Goal: Task Accomplishment & Management: Manage account settings

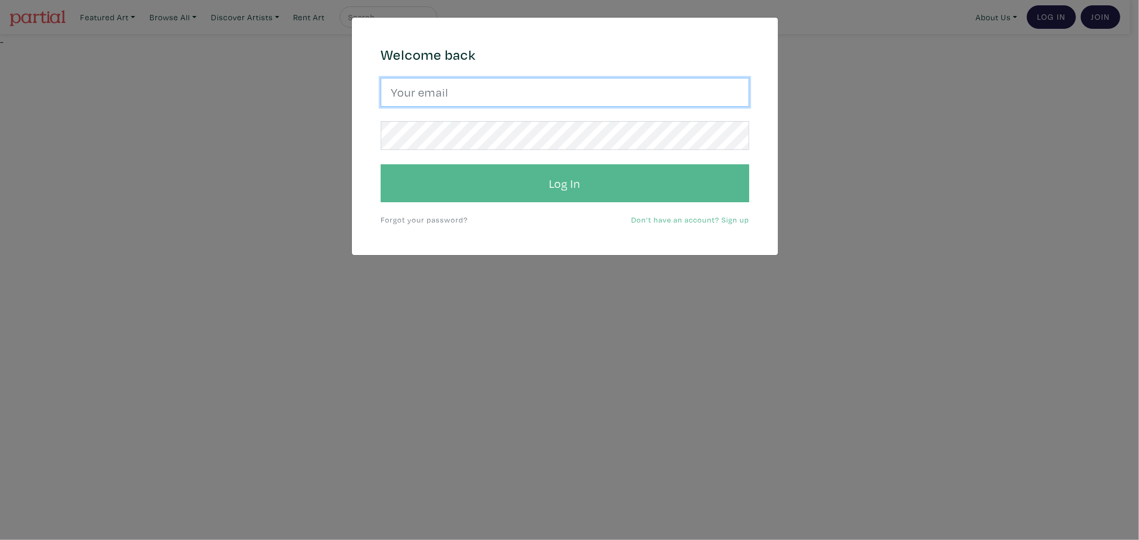
type input "[EMAIL_ADDRESS][DOMAIN_NAME]"
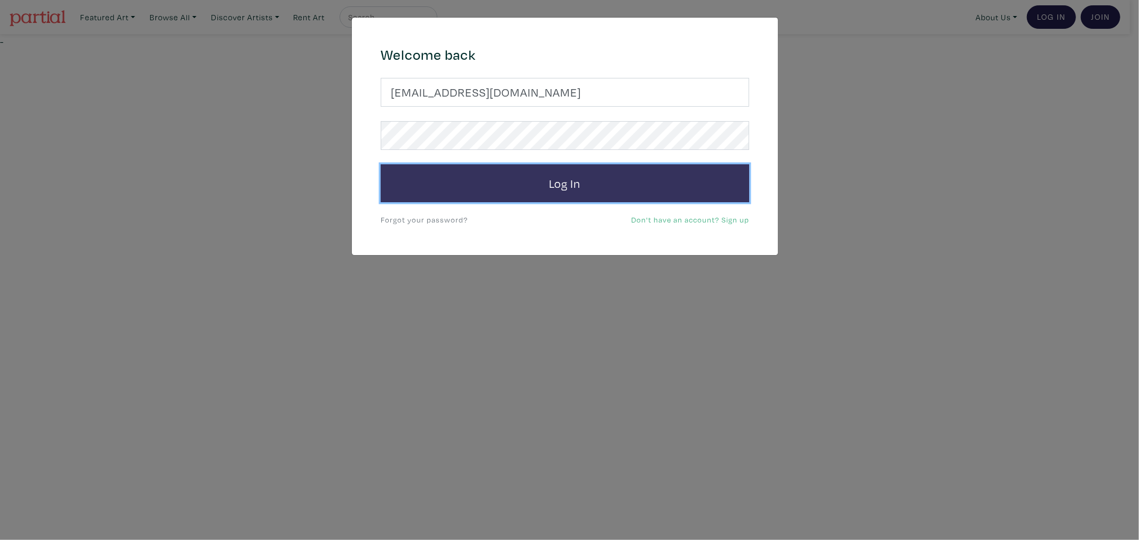
click at [467, 170] on button "Log In" at bounding box center [565, 183] width 368 height 38
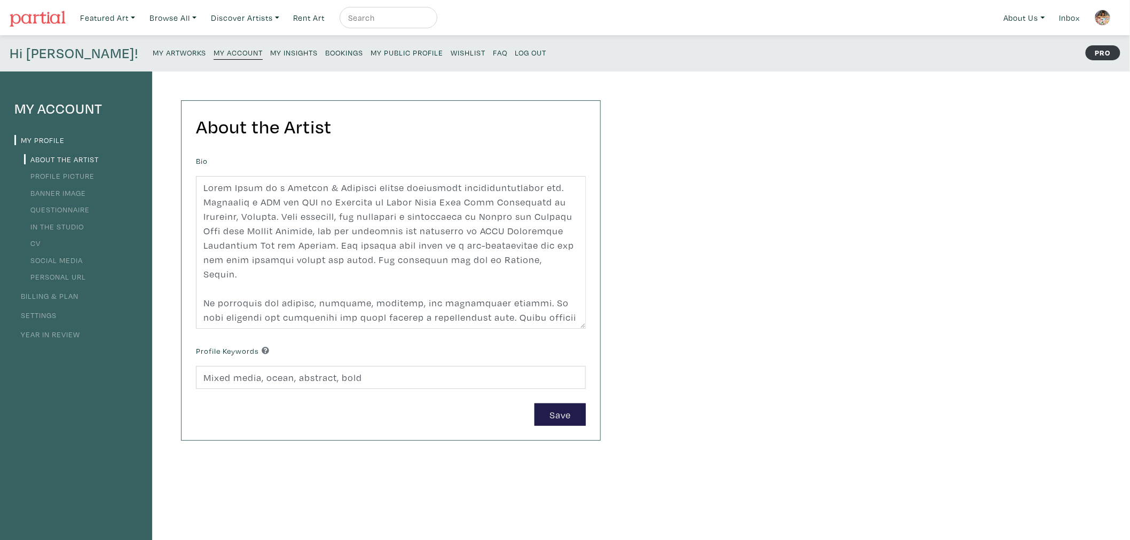
drag, startPoint x: 119, startPoint y: 54, endPoint x: 333, endPoint y: 73, distance: 215.5
click at [390, 72] on div "About the Artist Bio Profile Keywords Mixed media, ocean, abstract, bold Save" at bounding box center [380, 361] width 457 height 579
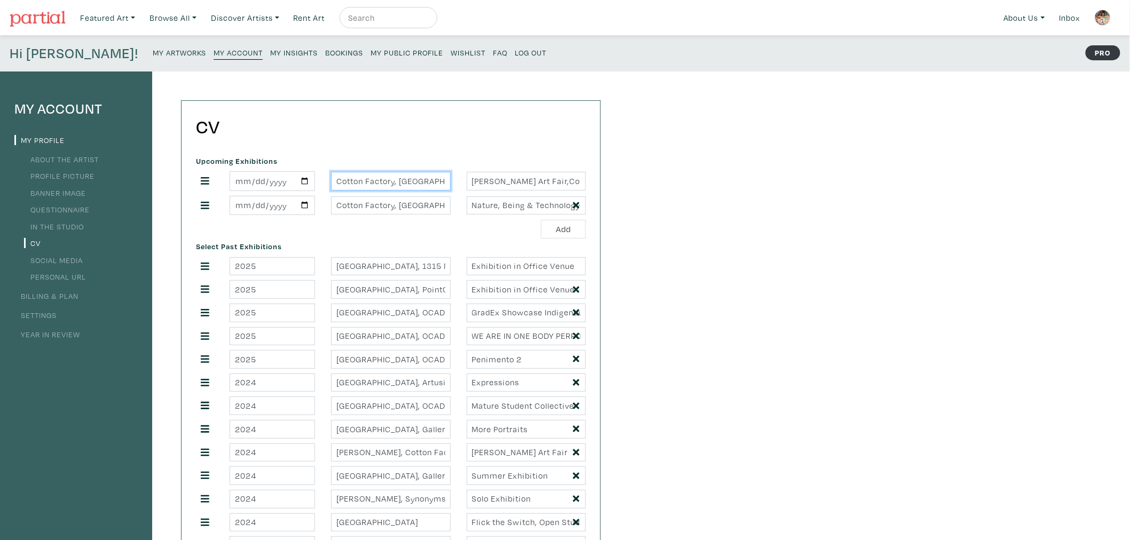
click at [384, 183] on input "Cotton Factory, [GEOGRAPHIC_DATA]" at bounding box center [390, 181] width 119 height 19
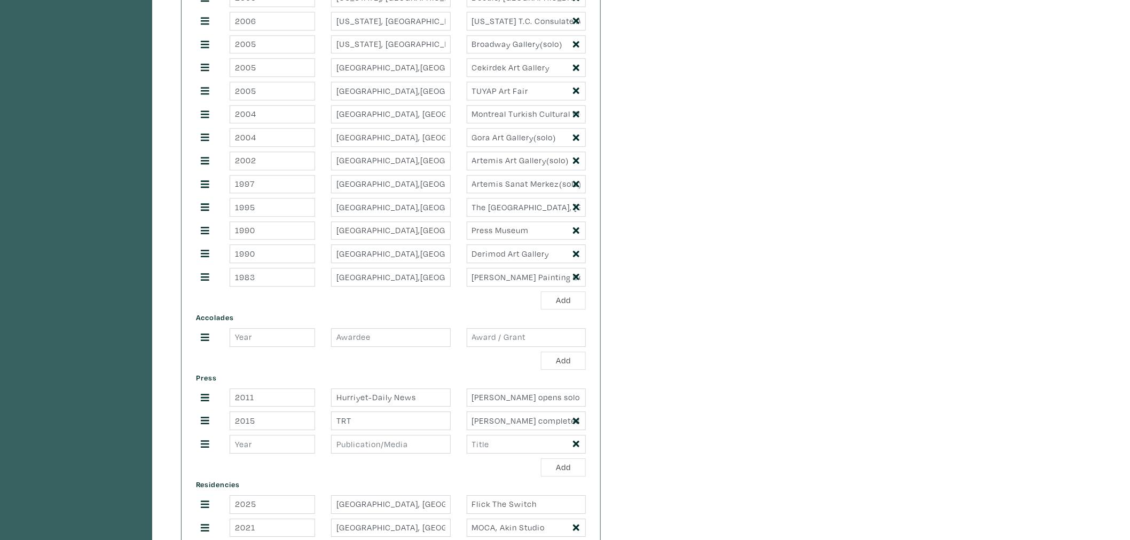
scroll to position [1068, 0]
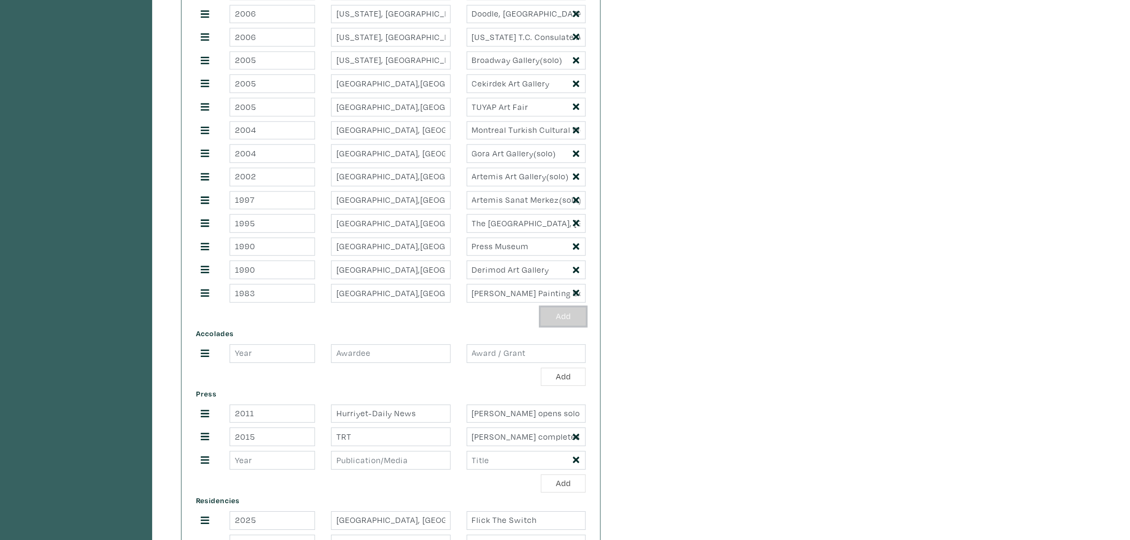
click at [554, 318] on button "Add" at bounding box center [563, 317] width 45 height 19
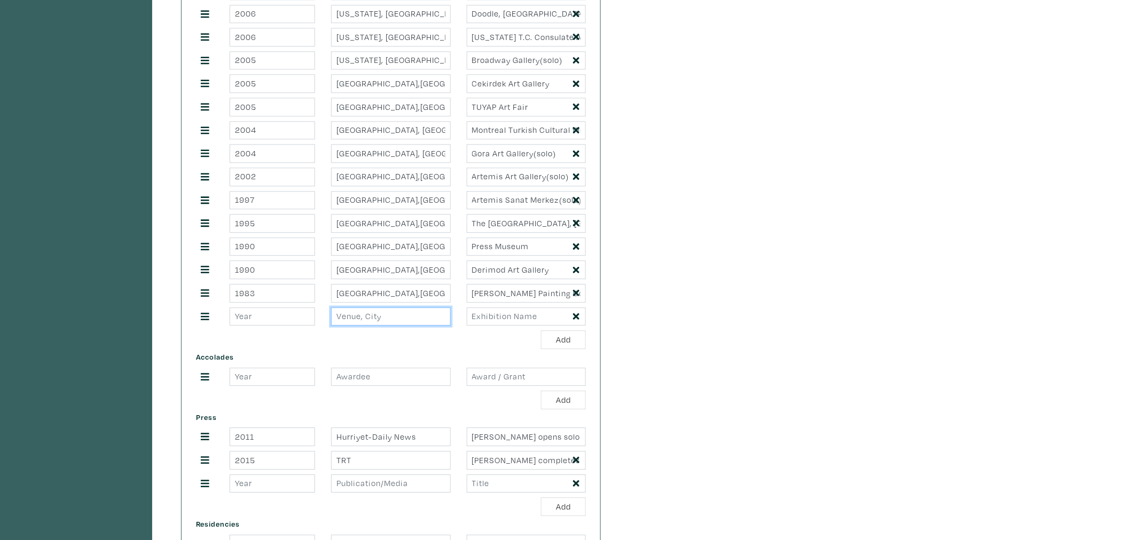
click at [393, 326] on input "text" at bounding box center [390, 317] width 119 height 19
paste input "Cotton Factory, [GEOGRAPHIC_DATA]"
type input "Cotton Factory, [GEOGRAPHIC_DATA]"
click at [297, 319] on input "number" at bounding box center [272, 317] width 85 height 19
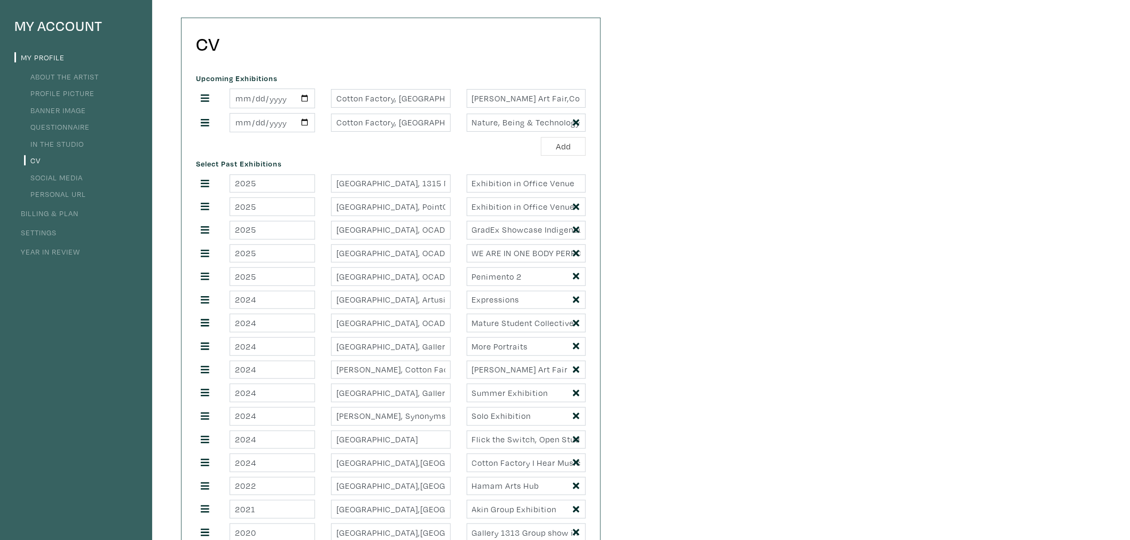
scroll to position [59, 0]
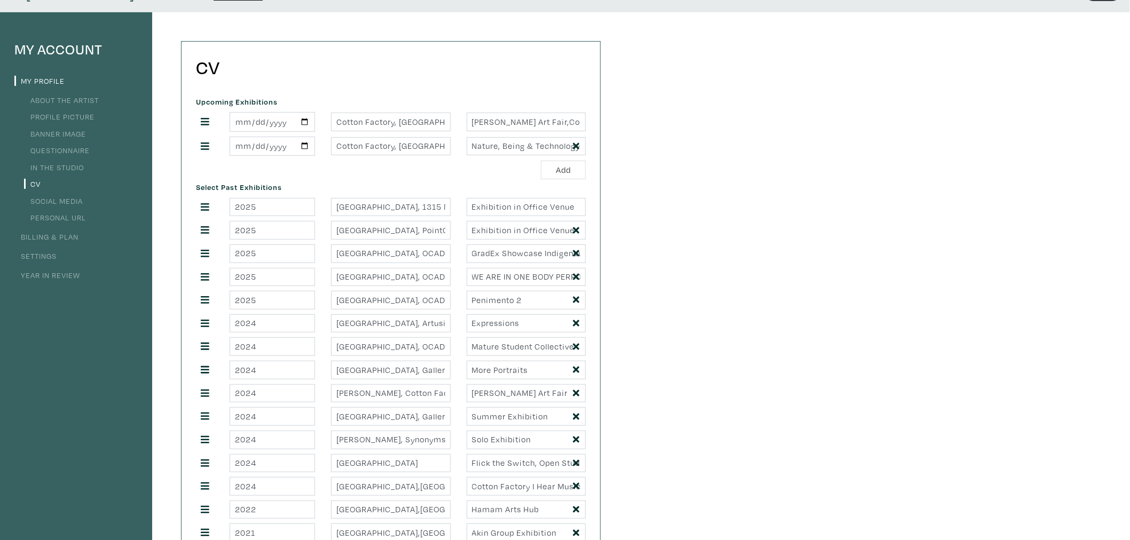
type input "2025"
click at [489, 123] on input "[PERSON_NAME] Art Fair,Contemporary Textile and Fibre Arts Exhibition" at bounding box center [526, 122] width 119 height 19
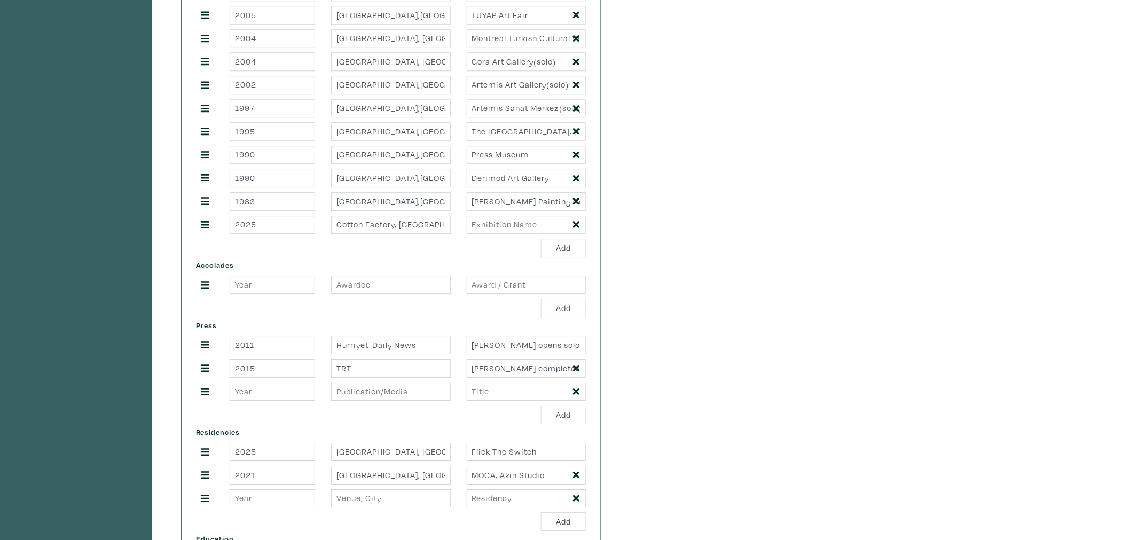
scroll to position [1186, 0]
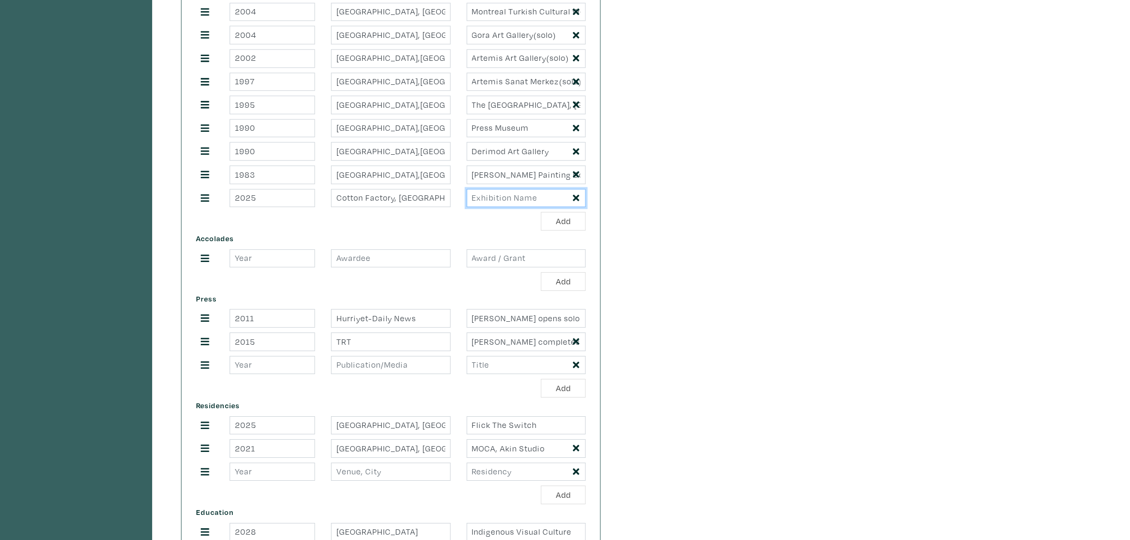
click at [514, 207] on input "text" at bounding box center [526, 198] width 119 height 19
paste input "[PERSON_NAME] Art Fair,Contemporary Textile and Fibre Arts Exhibition"
type input "[PERSON_NAME] Art Fair,Contemporary Textile and Fibre Arts Exhibition"
click at [559, 227] on button "Add" at bounding box center [563, 221] width 45 height 19
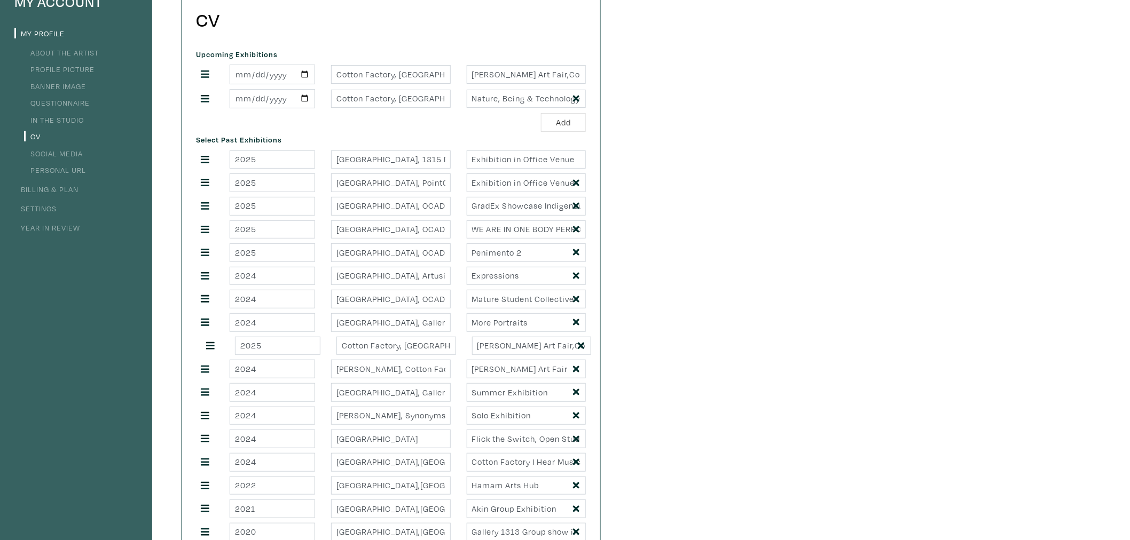
scroll to position [59, 0]
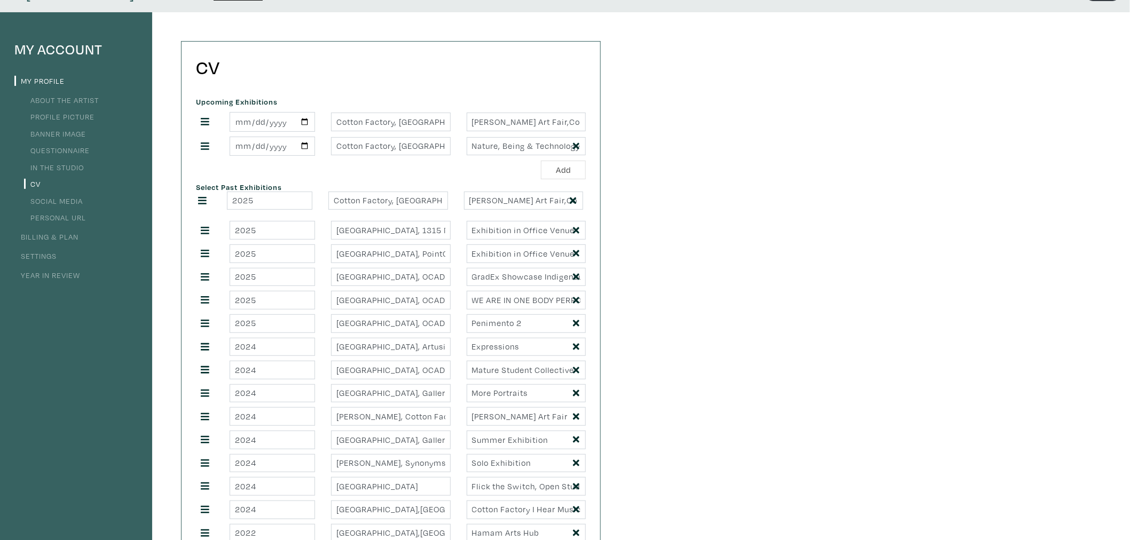
drag, startPoint x: 209, startPoint y: 188, endPoint x: 201, endPoint y: 202, distance: 15.8
click at [578, 122] on input "[PERSON_NAME] Art Fair,Contemporary Textile and Fibre Arts Exhibition" at bounding box center [526, 122] width 119 height 19
click at [286, 124] on input "2025-09-26" at bounding box center [272, 122] width 85 height 20
click at [287, 119] on input "2025-09-26" at bounding box center [272, 122] width 85 height 20
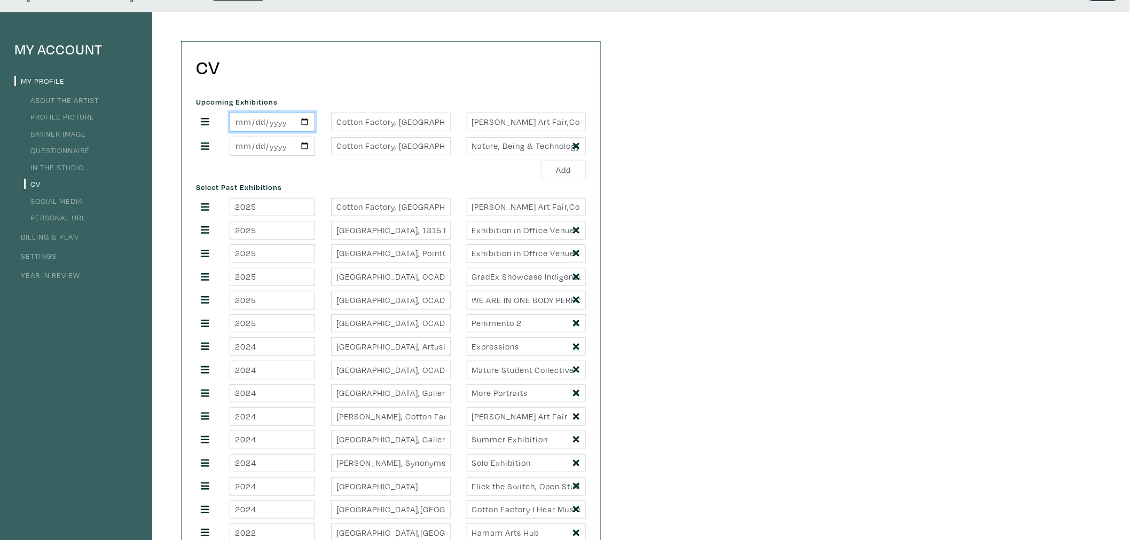
click at [281, 122] on input "2025-09-26" at bounding box center [272, 122] width 85 height 20
click at [294, 125] on input "2025-09-26" at bounding box center [272, 122] width 85 height 20
click at [280, 121] on input "2025-09-26" at bounding box center [272, 122] width 85 height 20
click at [258, 120] on input "2025-09-26" at bounding box center [272, 122] width 85 height 20
click at [277, 123] on input "2025-09-26" at bounding box center [272, 122] width 85 height 20
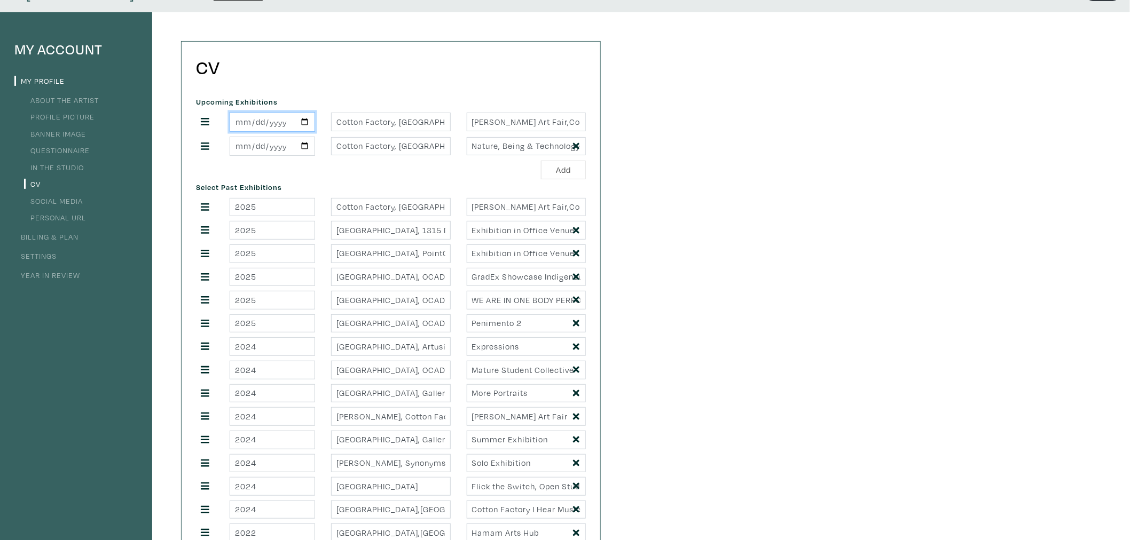
click at [277, 123] on input "2025-09-26" at bounding box center [272, 122] width 85 height 20
click at [351, 125] on input "Cotton Factory, [GEOGRAPHIC_DATA]" at bounding box center [390, 122] width 119 height 19
click at [305, 123] on input "2025-09-26" at bounding box center [272, 122] width 85 height 20
type input "[DATE]"
click at [364, 125] on input "Cotton Factory, [GEOGRAPHIC_DATA]" at bounding box center [390, 122] width 119 height 19
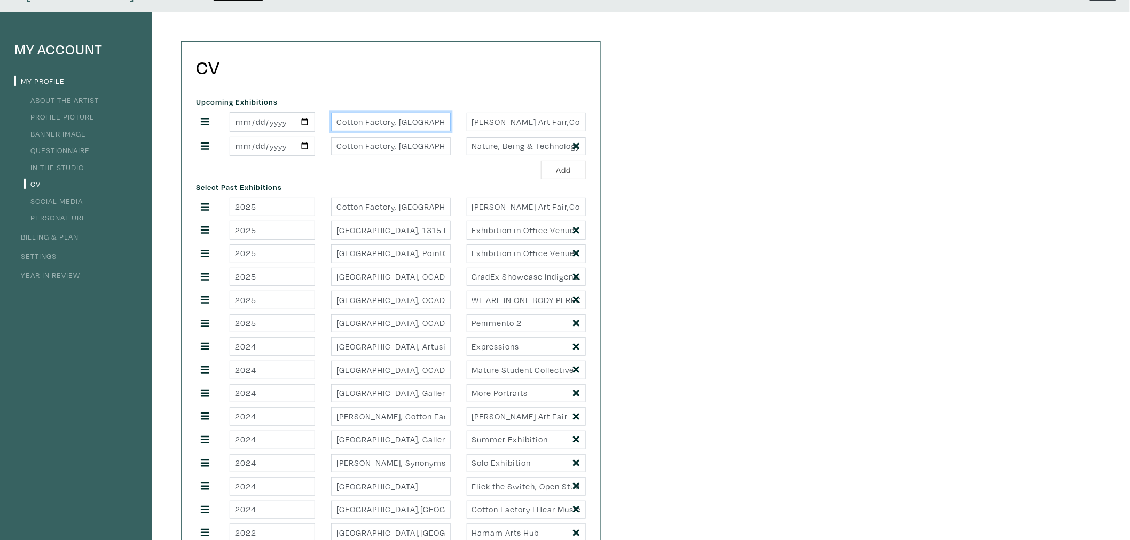
click at [364, 125] on input "Cotton Factory, [GEOGRAPHIC_DATA]" at bounding box center [390, 122] width 119 height 19
drag, startPoint x: 440, startPoint y: 122, endPoint x: 401, endPoint y: 125, distance: 39.1
click at [401, 125] on input "Cotton Factory, [GEOGRAPHIC_DATA]" at bounding box center [390, 122] width 119 height 19
drag, startPoint x: 398, startPoint y: 123, endPoint x: 326, endPoint y: 123, distance: 72.1
click at [326, 123] on div "Cotton Factory, Toronto" at bounding box center [390, 122] width 135 height 19
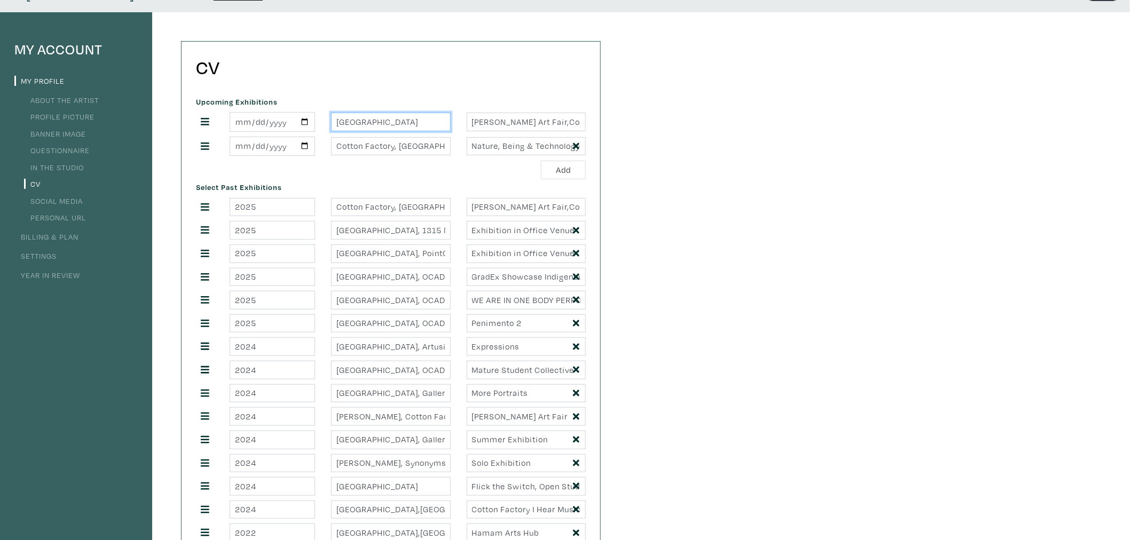
type input "[GEOGRAPHIC_DATA]"
click at [497, 119] on input "[PERSON_NAME] Art Fair,Contemporary Textile and Fibre Arts Exhibition" at bounding box center [526, 122] width 119 height 19
drag, startPoint x: 471, startPoint y: 123, endPoint x: 634, endPoint y: 121, distance: 162.3
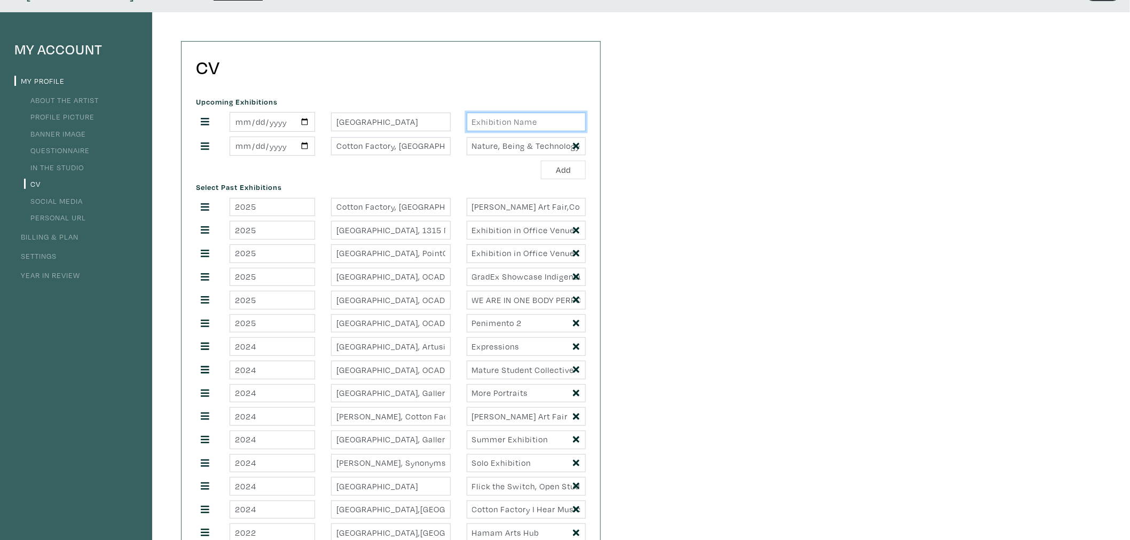
scroll to position [0, 0]
click at [498, 124] on input "text" at bounding box center [526, 122] width 119 height 19
type input "Roots and Wings, Turkish Canadian Contemporary Artist Group"
click at [549, 171] on button "Add" at bounding box center [563, 170] width 45 height 19
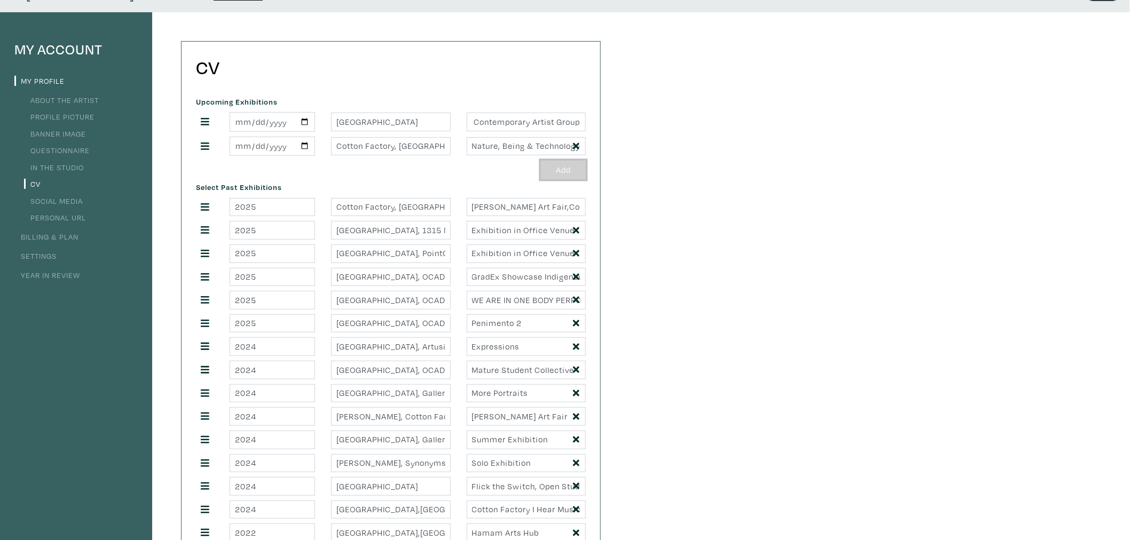
scroll to position [0, 0]
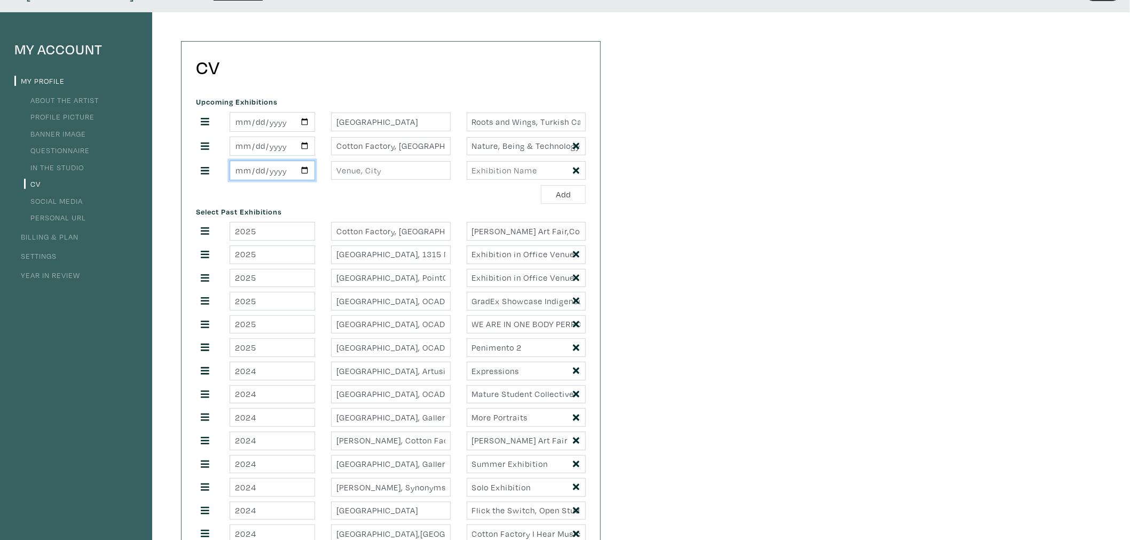
click at [303, 170] on input "date" at bounding box center [272, 171] width 85 height 20
type input "[DATE]"
click at [363, 301] on input "[GEOGRAPHIC_DATA], OCAD" at bounding box center [390, 301] width 119 height 19
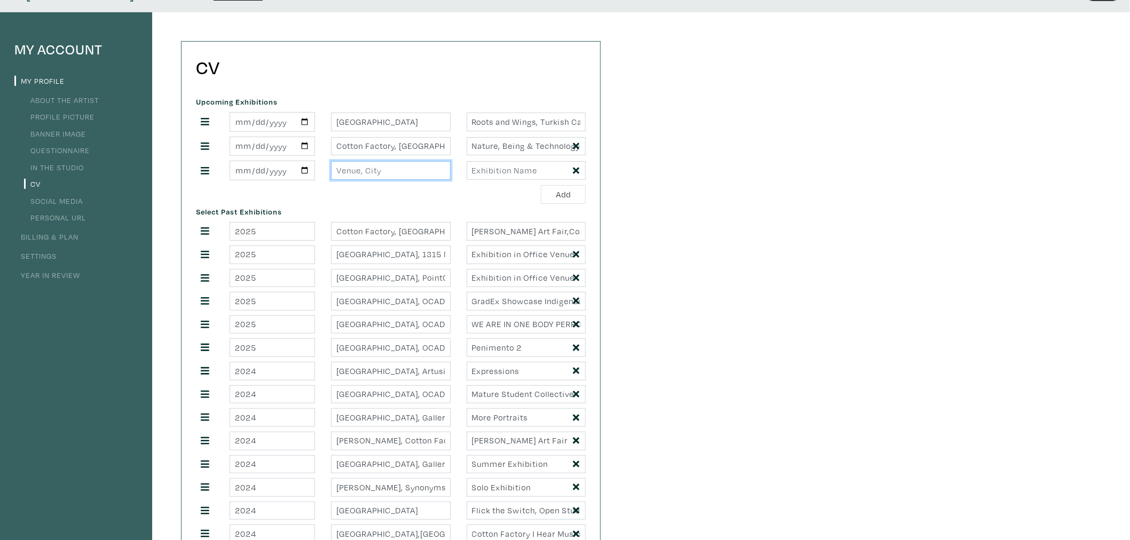
click at [370, 169] on input "text" at bounding box center [390, 170] width 119 height 19
paste input "[GEOGRAPHIC_DATA], OCAD"
type input "[GEOGRAPHIC_DATA], OCAD"
click at [498, 171] on input "text" at bounding box center [526, 170] width 119 height 19
type input "Come Hang With Us"
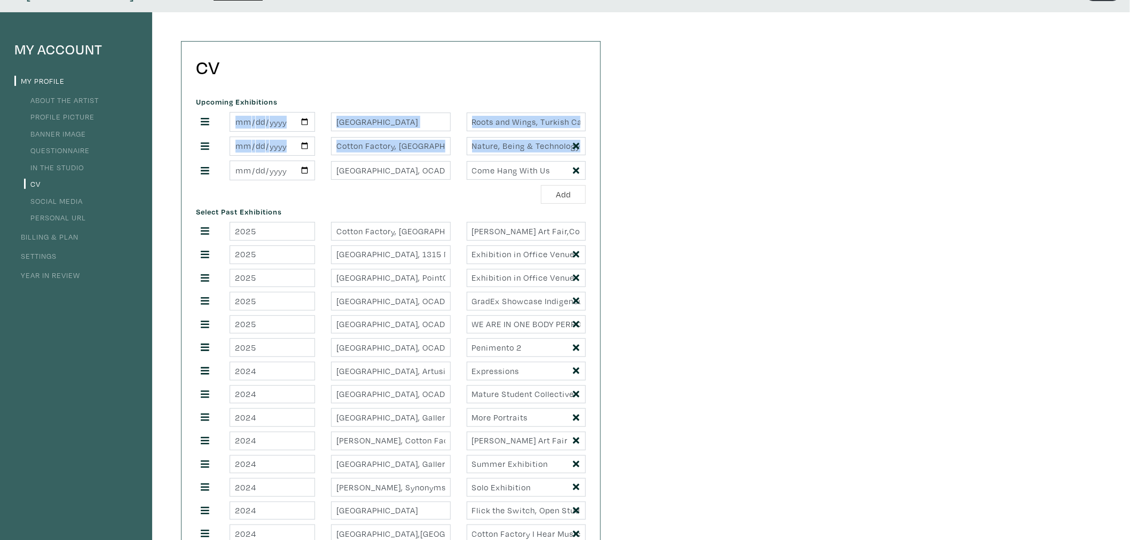
drag, startPoint x: 199, startPoint y: 169, endPoint x: 207, endPoint y: 140, distance: 30.4
click at [203, 124] on div "2025-10-21 Toronto Roots and Wings, Turkish Canadian Contemporary Artist Group …" at bounding box center [391, 146] width 390 height 68
click at [203, 172] on icon at bounding box center [205, 171] width 9 height 10
drag, startPoint x: 203, startPoint y: 171, endPoint x: 203, endPoint y: 157, distance: 14.4
click at [203, 157] on div "2025-10-21 Toronto Roots and Wings, Turkish Canadian Contemporary Artist Group …" at bounding box center [391, 146] width 390 height 68
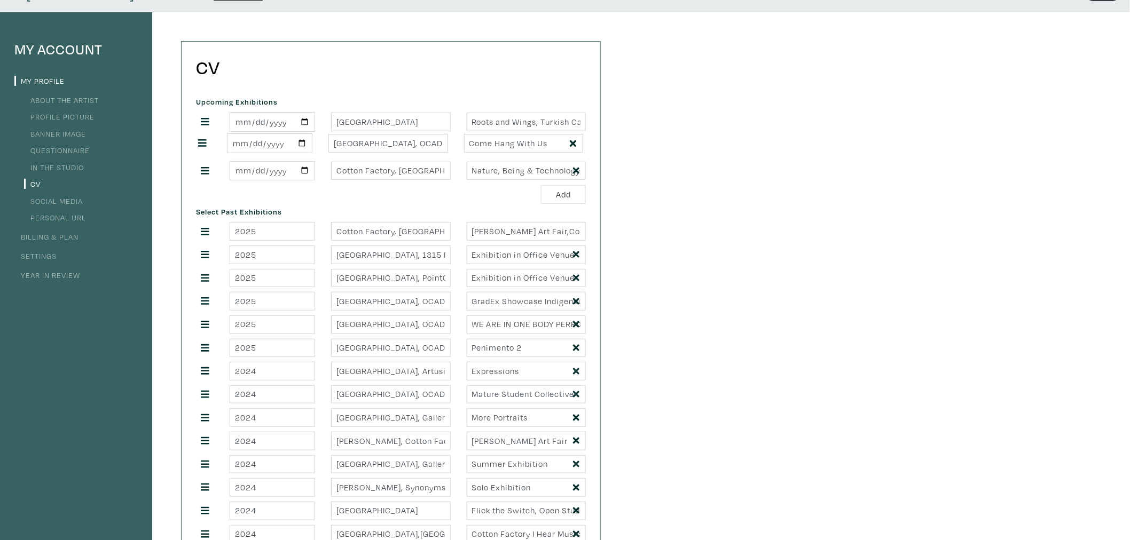
drag, startPoint x: 201, startPoint y: 163, endPoint x: 201, endPoint y: 143, distance: 20.3
click at [570, 194] on button "Add" at bounding box center [563, 194] width 45 height 19
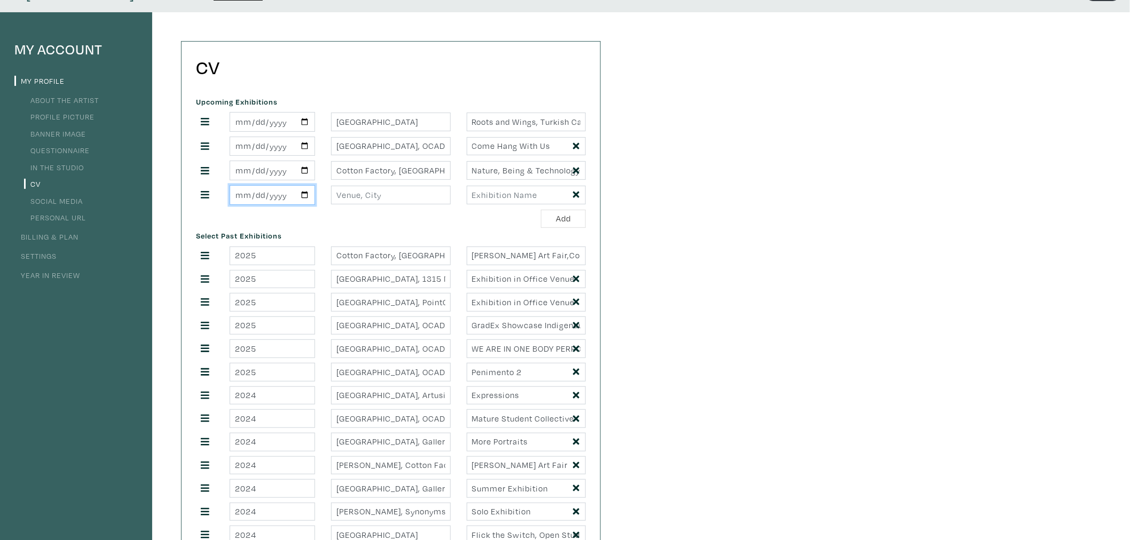
click at [303, 194] on input "date" at bounding box center [272, 195] width 85 height 20
type input "[DATE]"
click at [361, 201] on input "text" at bounding box center [390, 195] width 119 height 19
click at [394, 198] on input "Victoria Hotel,Toronto" at bounding box center [390, 195] width 119 height 19
type input "[GEOGRAPHIC_DATA], [GEOGRAPHIC_DATA]"
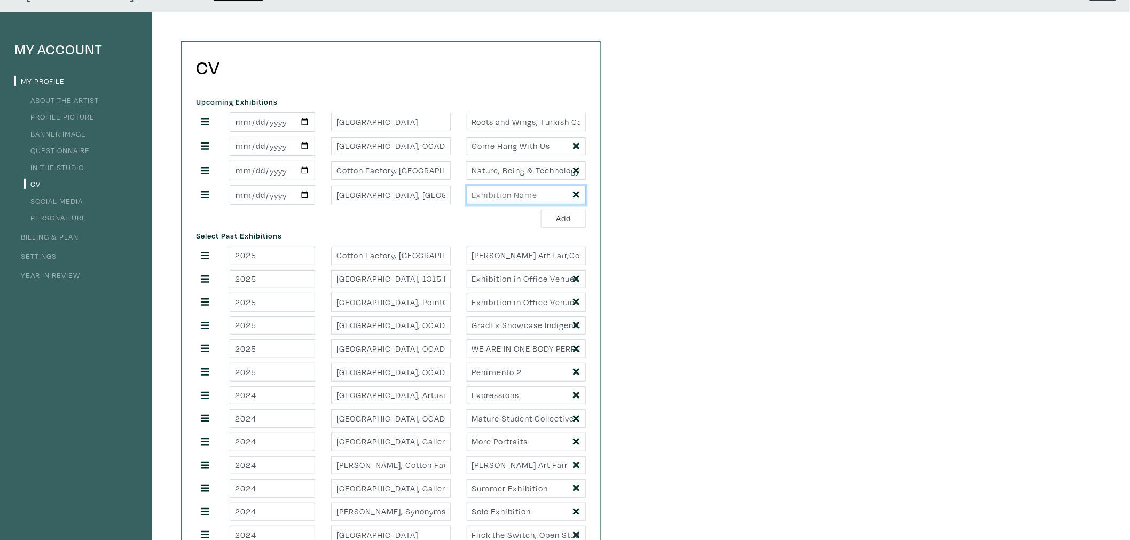
click at [533, 195] on input "text" at bounding box center [526, 195] width 119 height 19
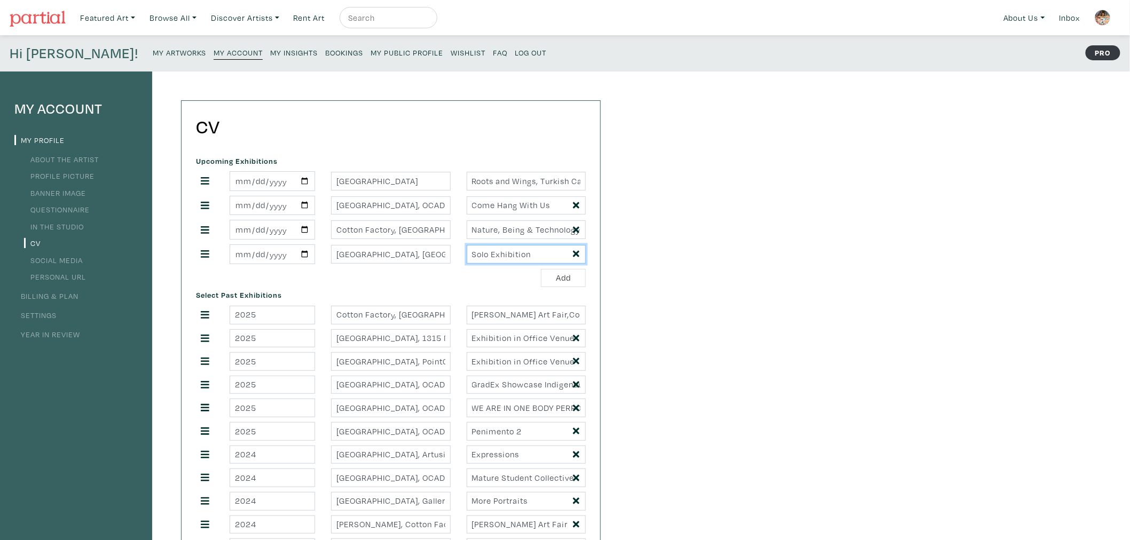
type input "Solo Exhibition"
click at [507, 274] on div "Add" at bounding box center [391, 278] width 390 height 19
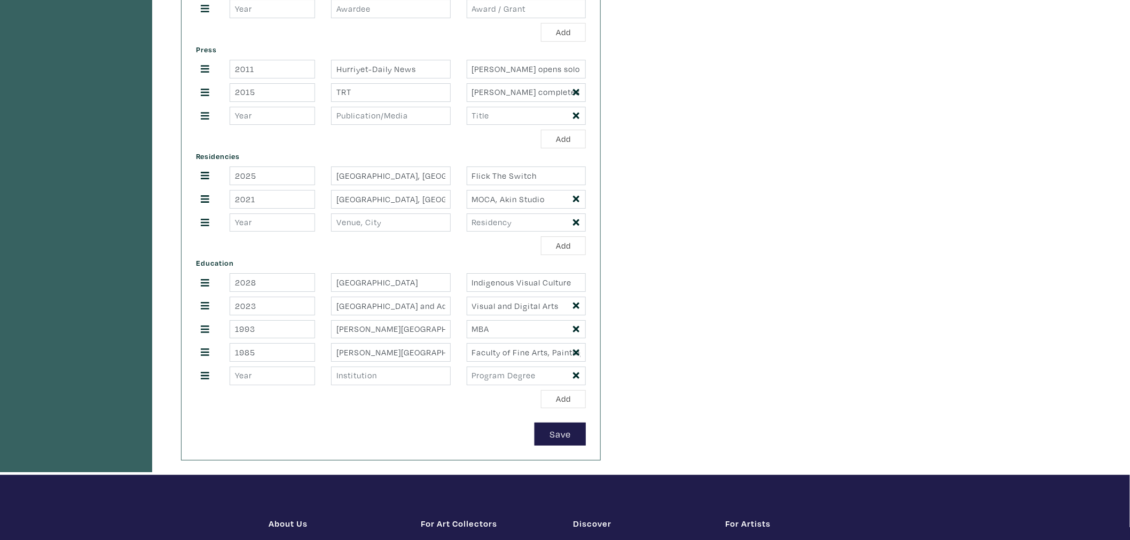
scroll to position [1542, 0]
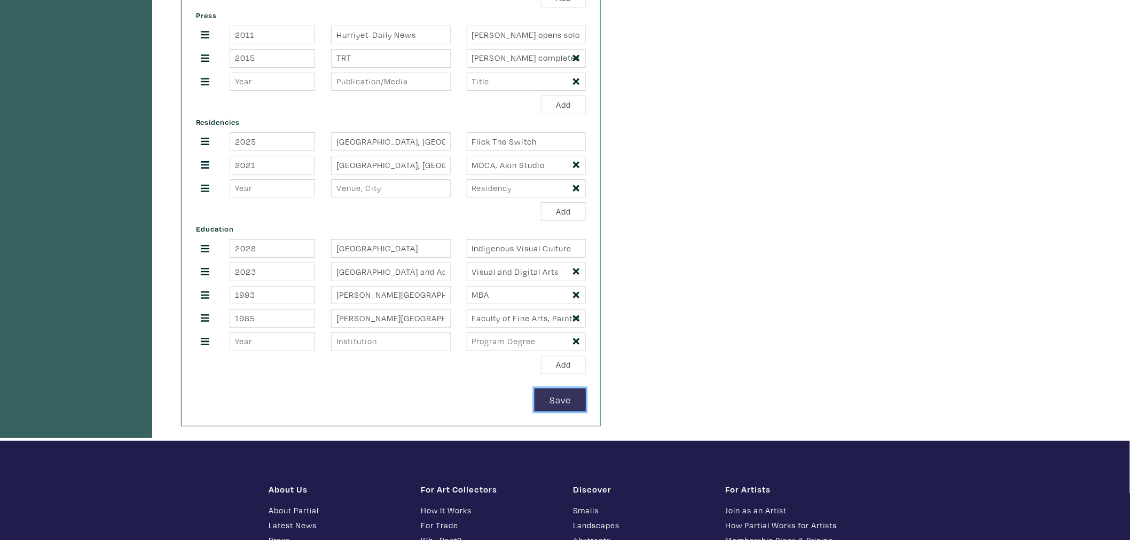
click at [559, 407] on button "Save" at bounding box center [560, 400] width 51 height 23
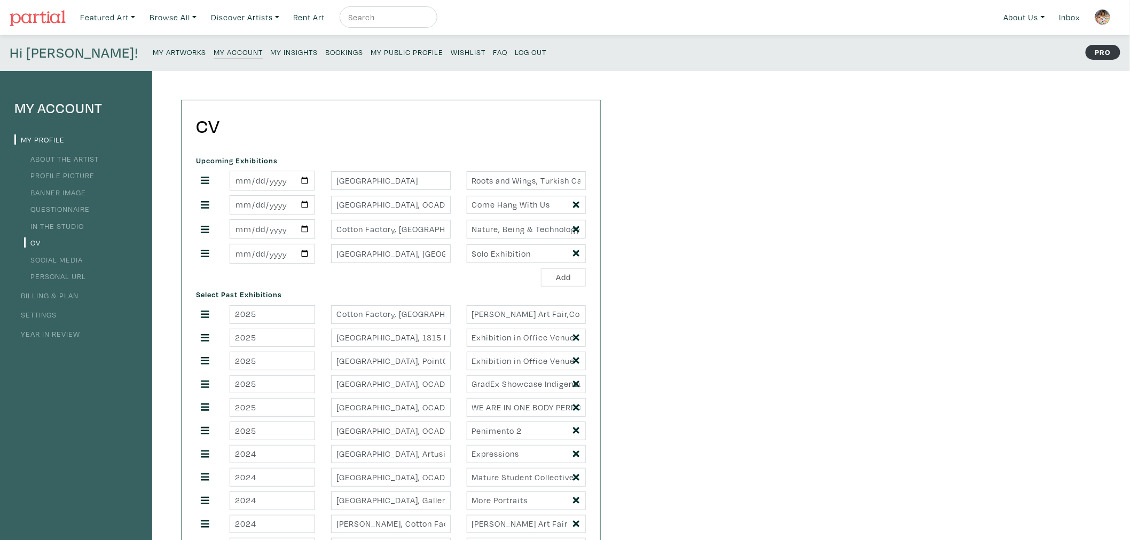
scroll to position [0, 0]
click at [371, 52] on small "My Public Profile" at bounding box center [407, 53] width 73 height 10
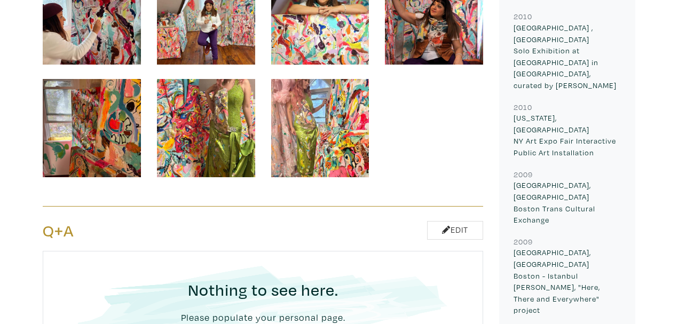
scroll to position [2385, 0]
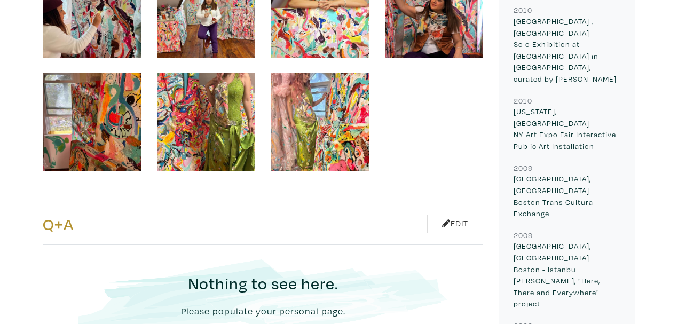
click at [678, 170] on html "Gift cards for the art-lovers on your list – order by [DATE]. Featured Art Smal…" at bounding box center [339, 317] width 678 height 5404
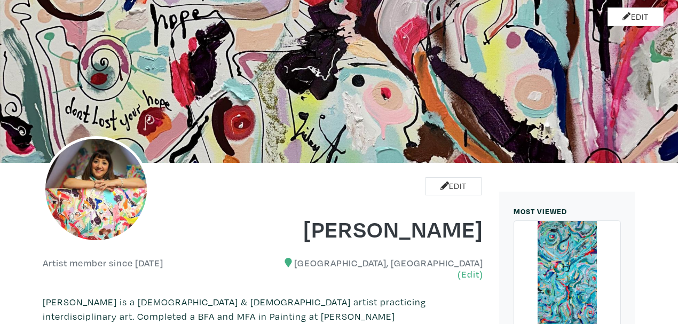
scroll to position [0, 0]
